Goal: Task Accomplishment & Management: Manage account settings

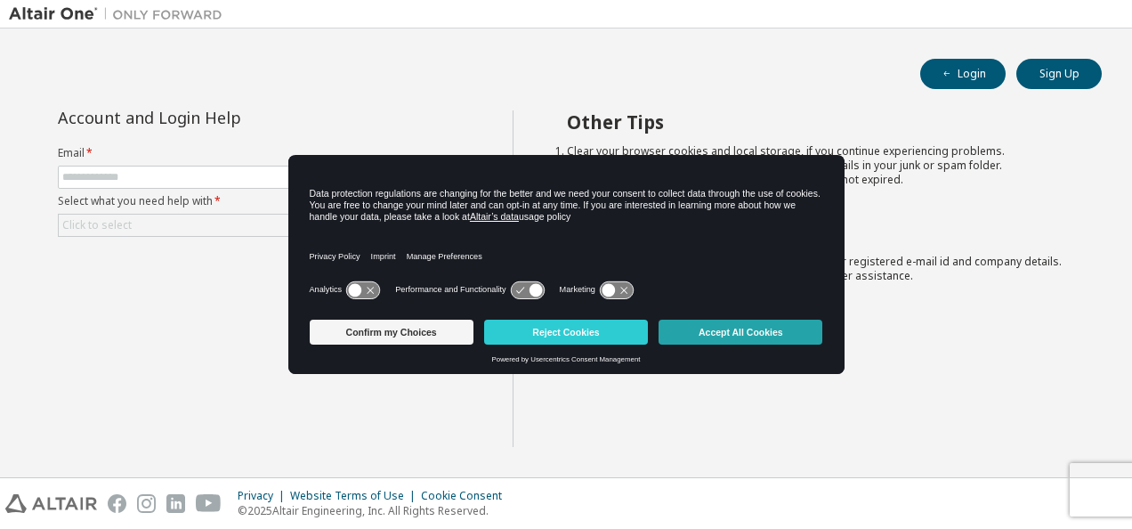
click at [717, 324] on button "Accept All Cookies" at bounding box center [741, 332] width 164 height 25
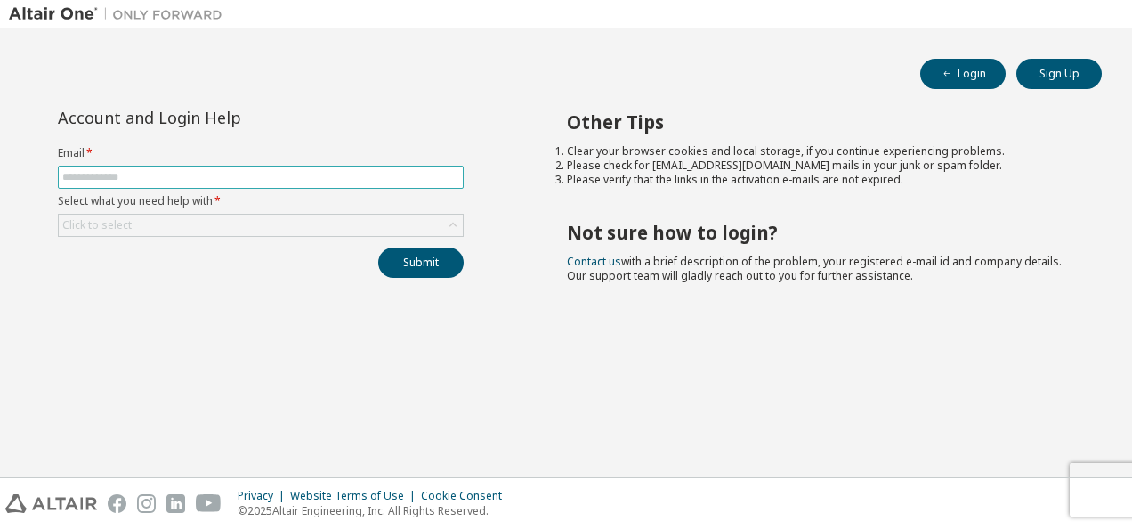
click at [284, 166] on span at bounding box center [261, 177] width 406 height 23
click at [275, 177] on input "text" at bounding box center [260, 177] width 397 height 14
type input "**********"
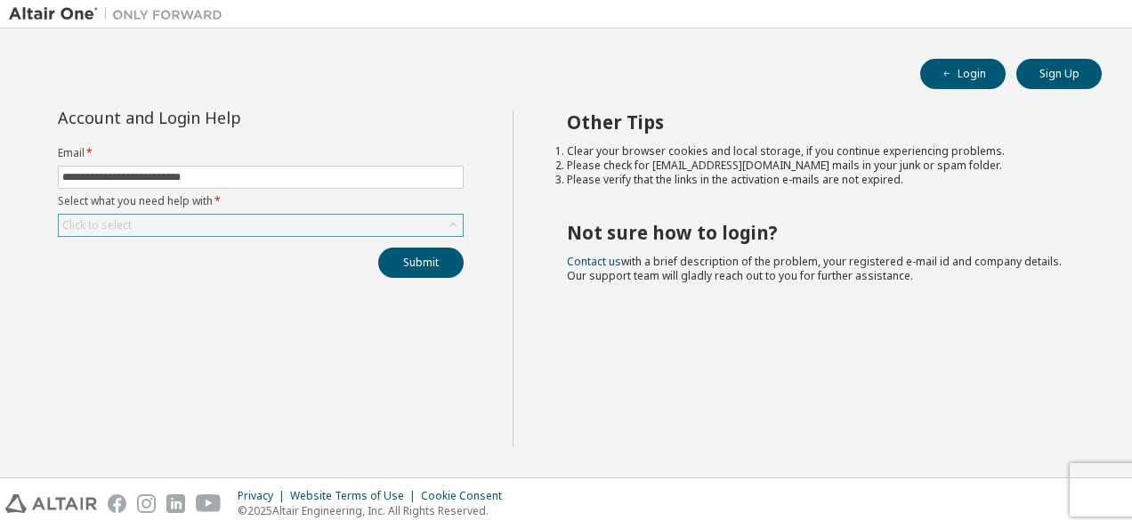
click at [456, 223] on icon at bounding box center [453, 225] width 18 height 18
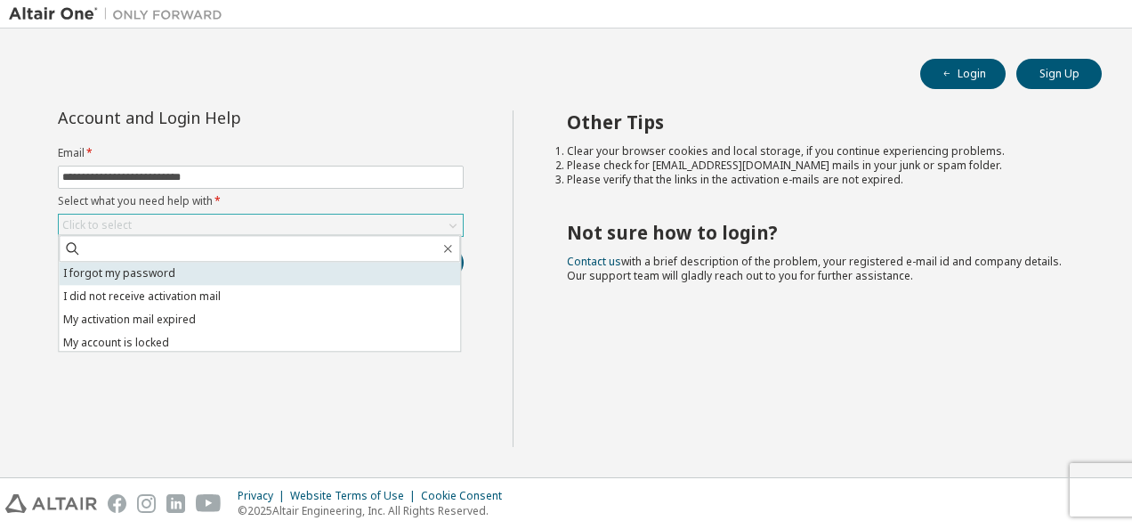
click at [307, 281] on li "I forgot my password" at bounding box center [259, 273] width 401 height 23
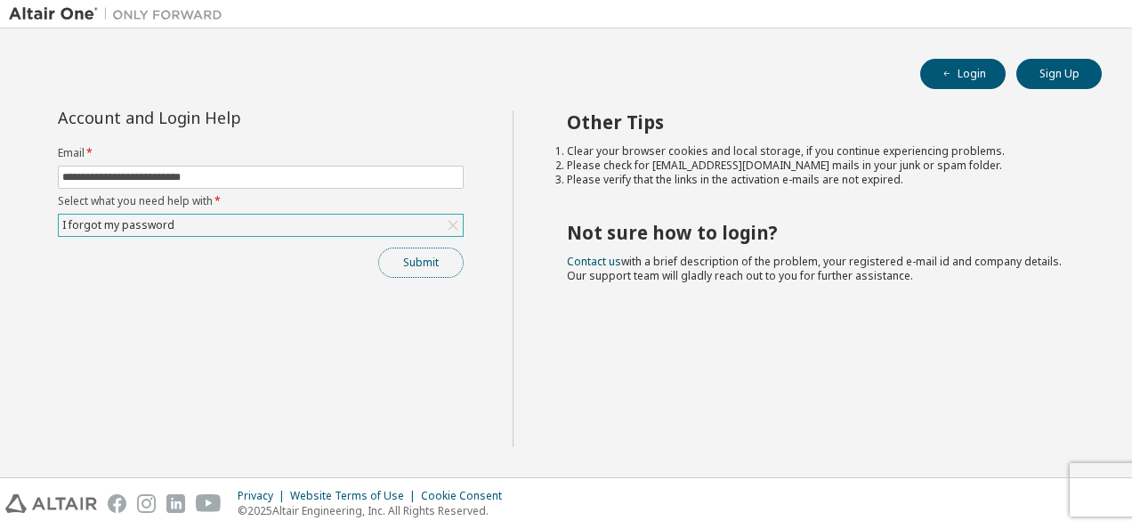
click at [417, 259] on button "Submit" at bounding box center [420, 262] width 85 height 30
